Goal: Information Seeking & Learning: Learn about a topic

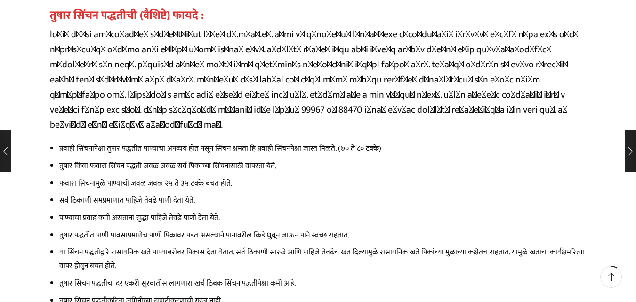
scroll to position [565, 0]
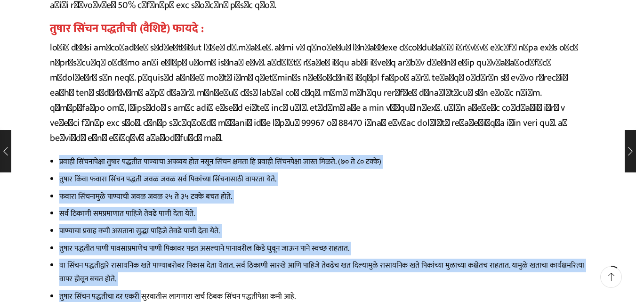
drag, startPoint x: 60, startPoint y: 115, endPoint x: 141, endPoint y: 247, distance: 154.6
click at [141, 247] on ul "प्रवाही सिंचनापेक्षा तुषार पद्धतीत पाण्याचा अपव्यय होत नसून सिंचन क्षमता हि प्र…" at bounding box center [318, 263] width 536 height 217
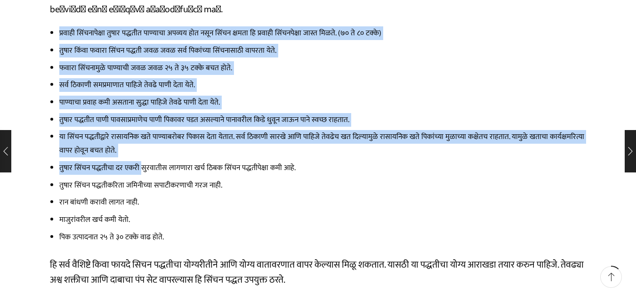
scroll to position [706, 0]
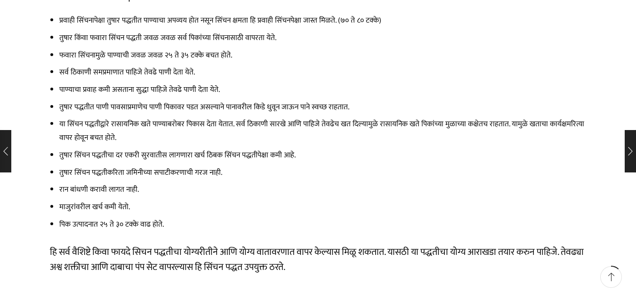
click at [150, 183] on li "रान बांधणी करावी लागत नाही." at bounding box center [322, 190] width 527 height 14
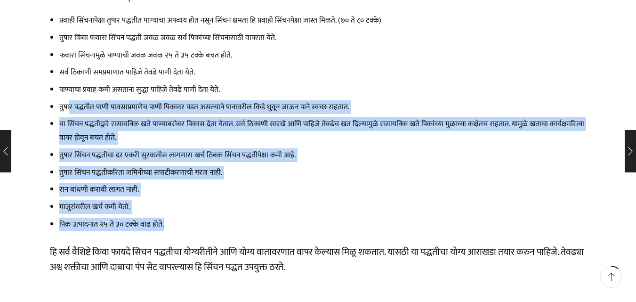
drag, startPoint x: 163, startPoint y: 178, endPoint x: 70, endPoint y: 52, distance: 156.9
click at [70, 52] on ul "प्रवाही सिंचनापेक्षा तुषार पद्धतीत पाण्याचा अपव्यय होत नसून सिंचन क्षमता हि प्र…" at bounding box center [318, 122] width 536 height 217
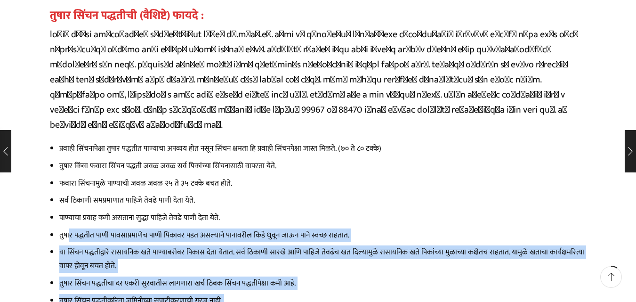
scroll to position [565, 0]
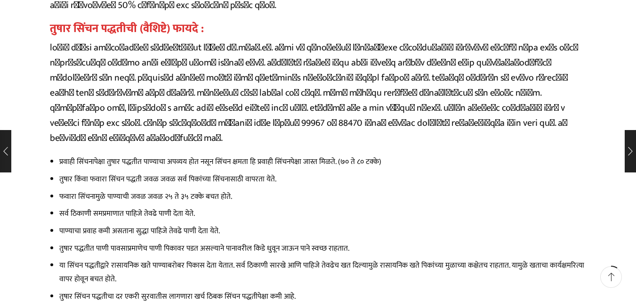
click at [64, 155] on li "प्रवाही सिंचनापेक्षा तुषार पद्धतीत पाण्याचा अपव्यय होत नसून सिंचन क्षमता हि प्र…" at bounding box center [322, 162] width 527 height 14
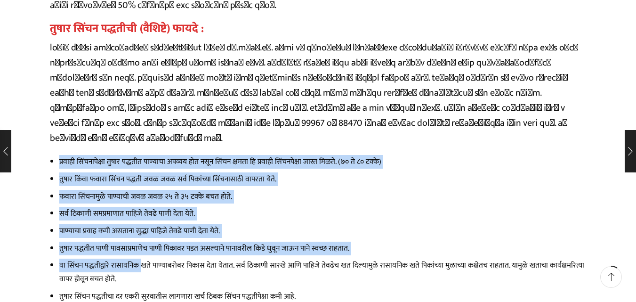
drag, startPoint x: 54, startPoint y: 112, endPoint x: 141, endPoint y: 219, distance: 137.1
click at [141, 219] on ul "प्रवाही सिंचनापेक्षा तुषार पद्धतीत पाण्याचा अपव्यय होत नसून सिंचन क्षमता हि प्र…" at bounding box center [318, 263] width 536 height 217
click at [232, 190] on li "फवारा सिंचनामुळे पाण्याची जवळ जवळ २५ ते ३५ टक्के बचत होते." at bounding box center [322, 197] width 527 height 14
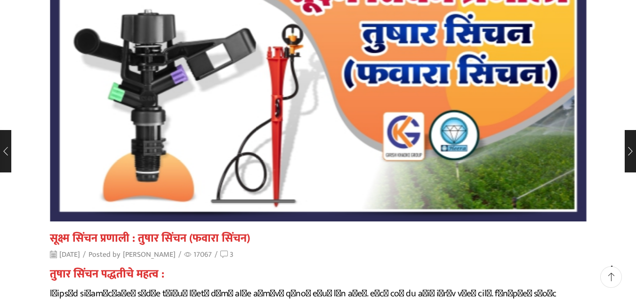
scroll to position [0, 0]
